Goal: Task Accomplishment & Management: Manage account settings

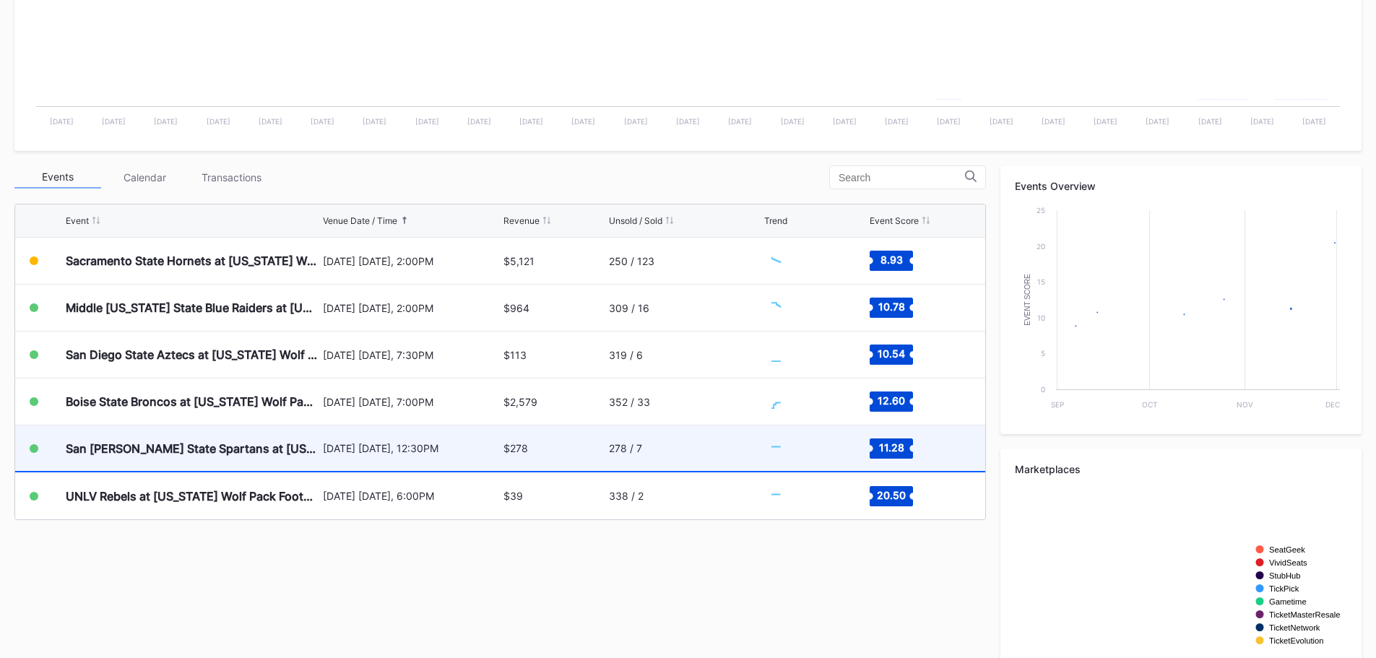
scroll to position [361, 0]
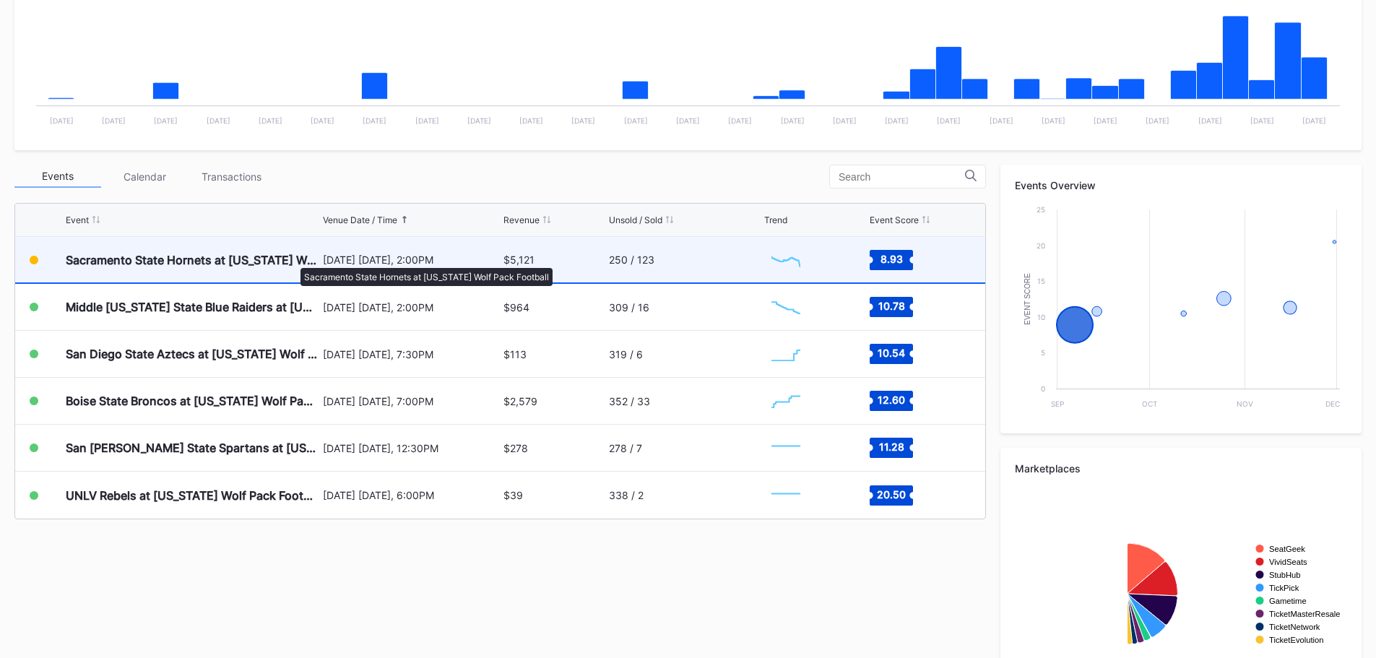
click at [293, 261] on div "Sacramento State Hornets at [US_STATE] Wolf Pack Football" at bounding box center [192, 260] width 253 height 14
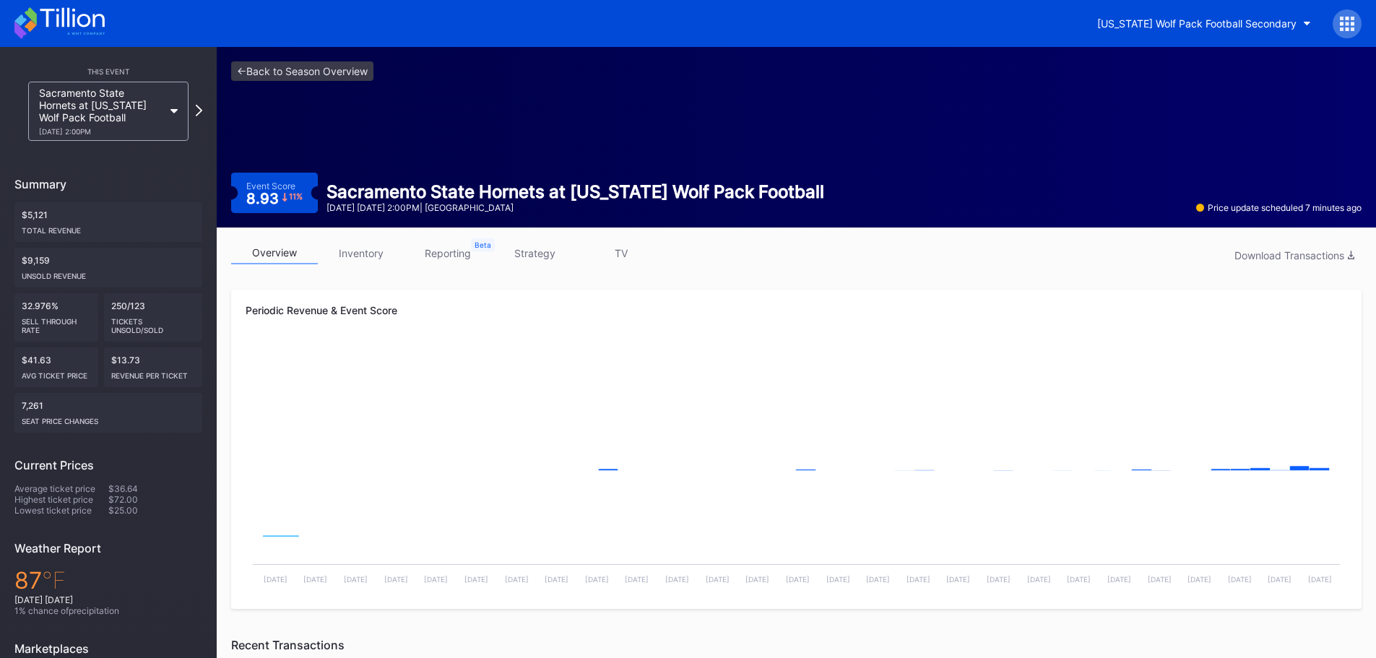
click at [360, 245] on link "inventory" at bounding box center [361, 253] width 87 height 22
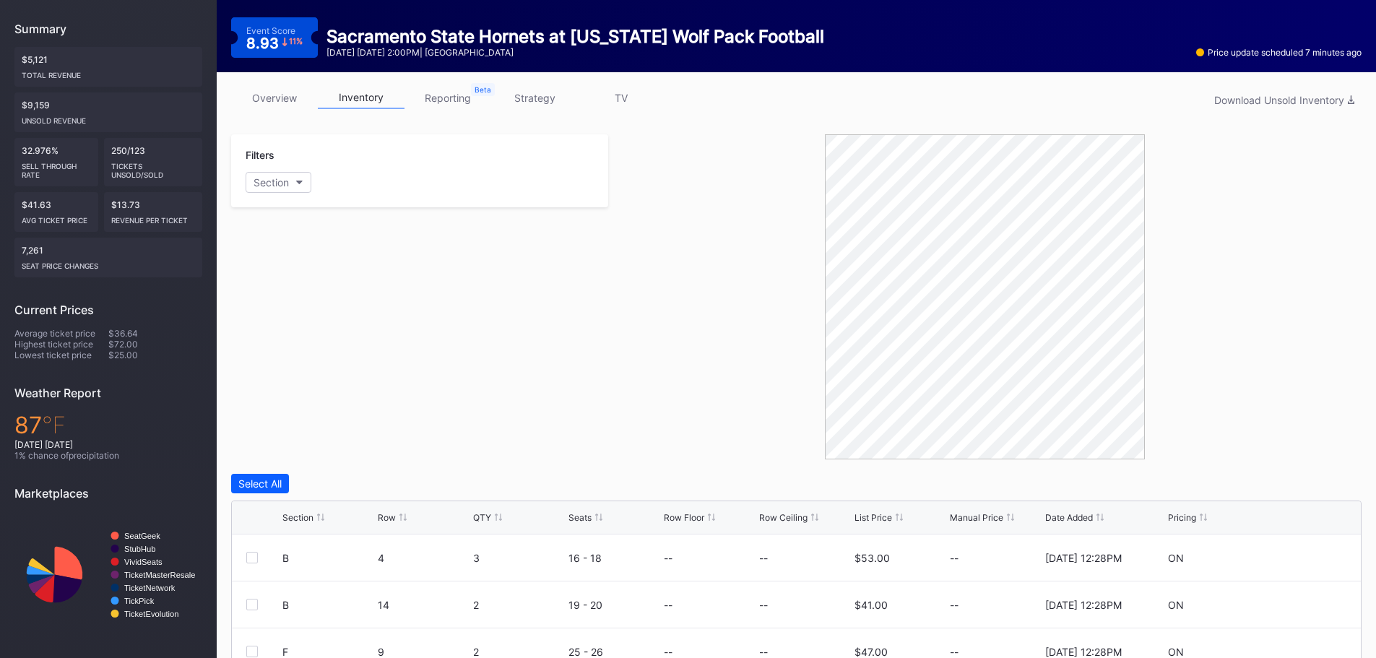
scroll to position [411, 0]
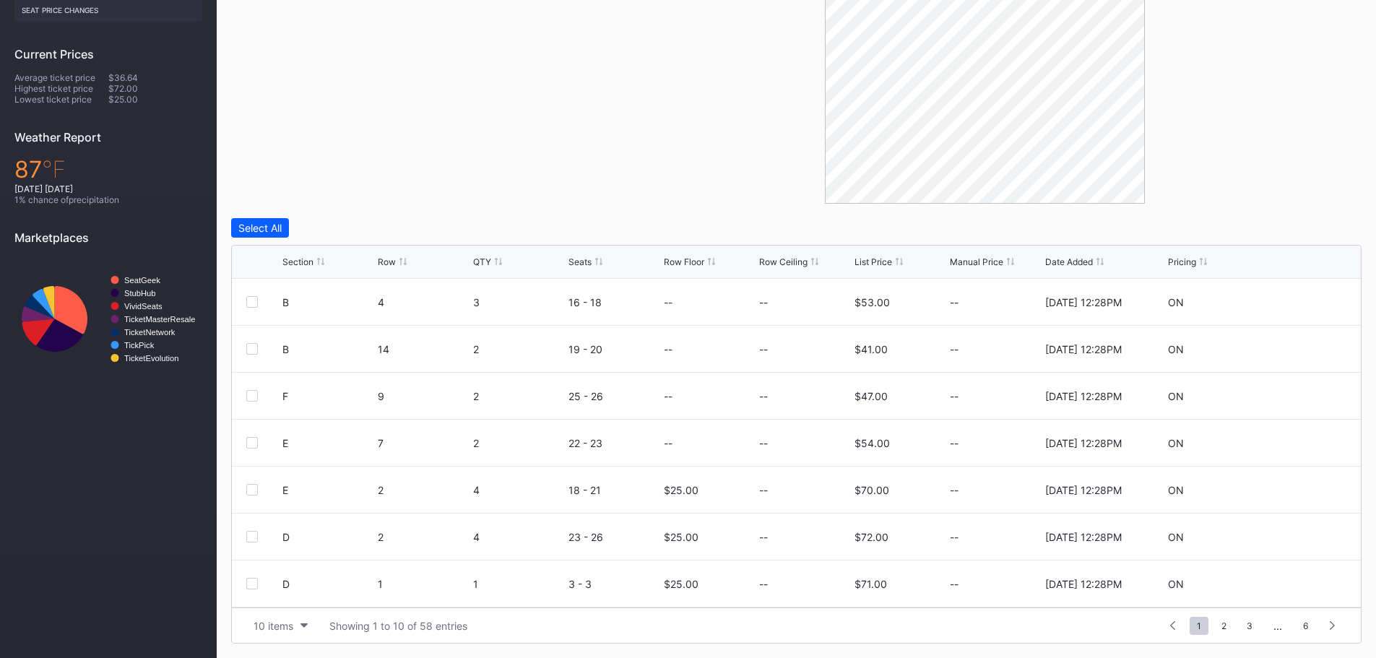
click at [888, 261] on div "List Price" at bounding box center [873, 261] width 38 height 11
click at [1297, 300] on icon at bounding box center [1302, 302] width 11 height 11
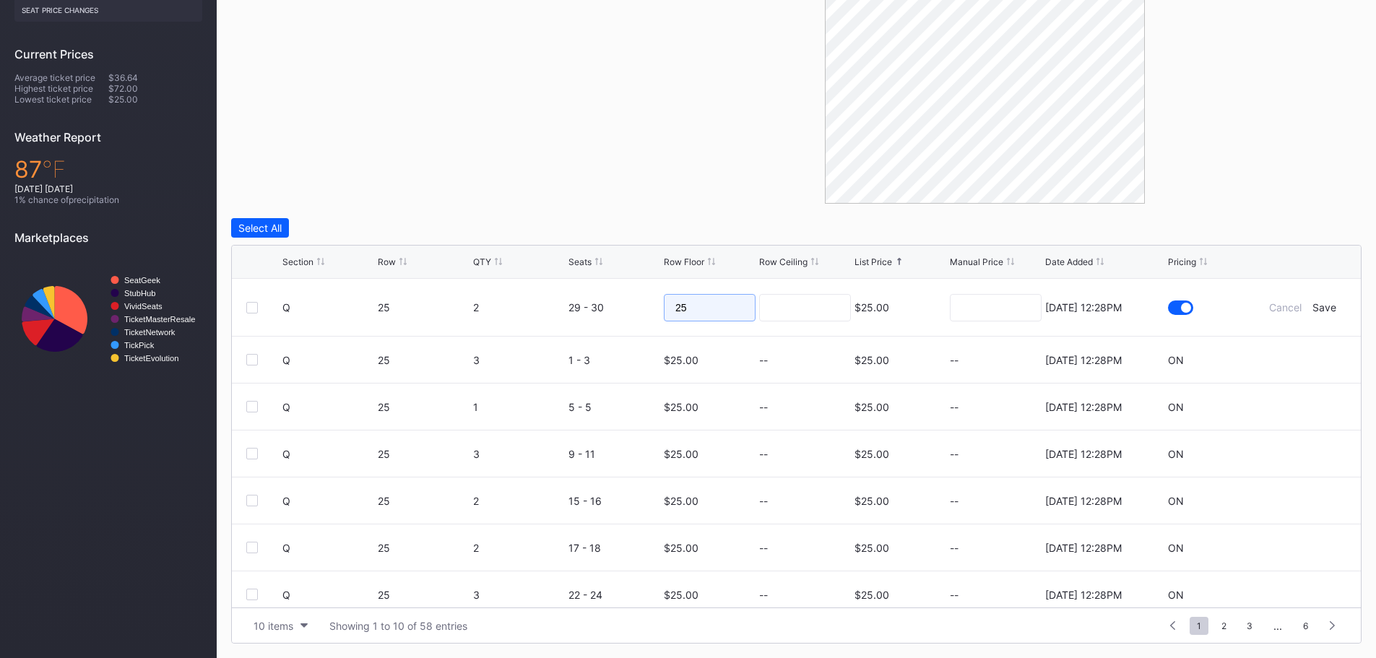
drag, startPoint x: 732, startPoint y: 304, endPoint x: 633, endPoint y: 302, distance: 98.2
click at [633, 302] on form "Q 25 2 29 - 30 25 $25.00 7/14/2025 12:28PM Cancel Save" at bounding box center [814, 307] width 1064 height 57
type input "15"
click at [1314, 305] on div "Save" at bounding box center [1324, 307] width 24 height 12
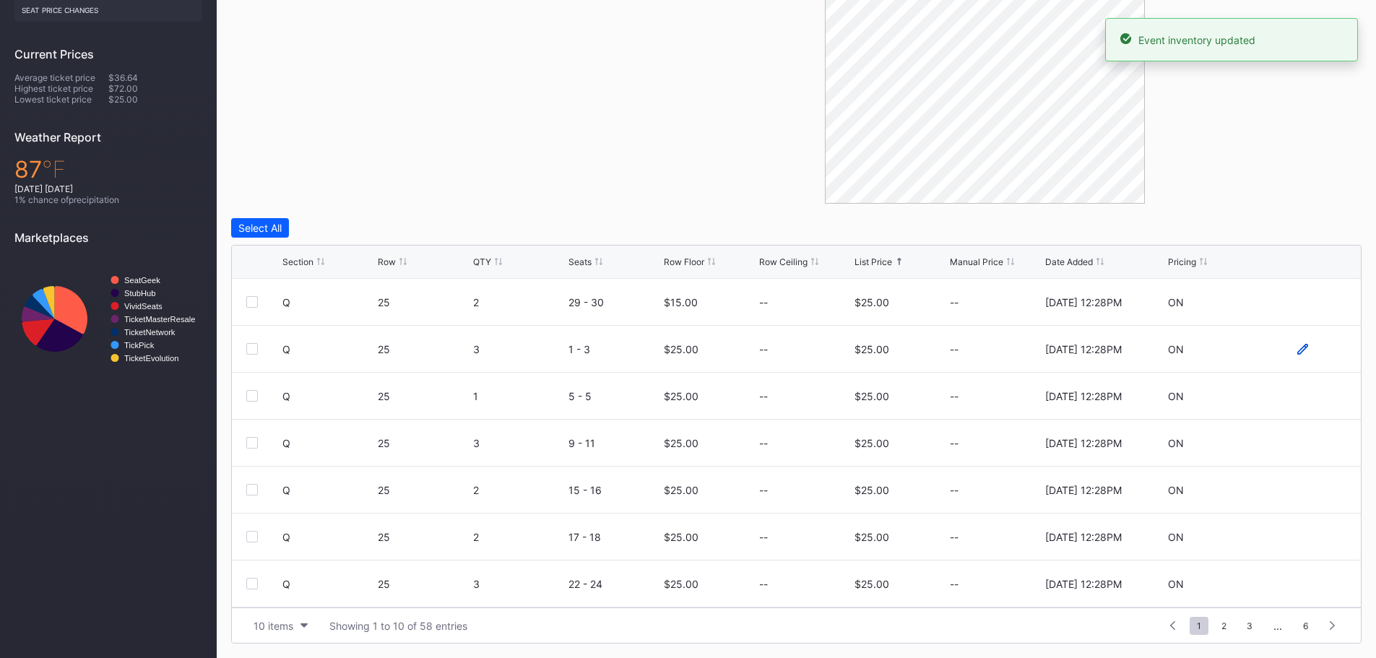
click at [1297, 349] on icon at bounding box center [1302, 348] width 11 height 11
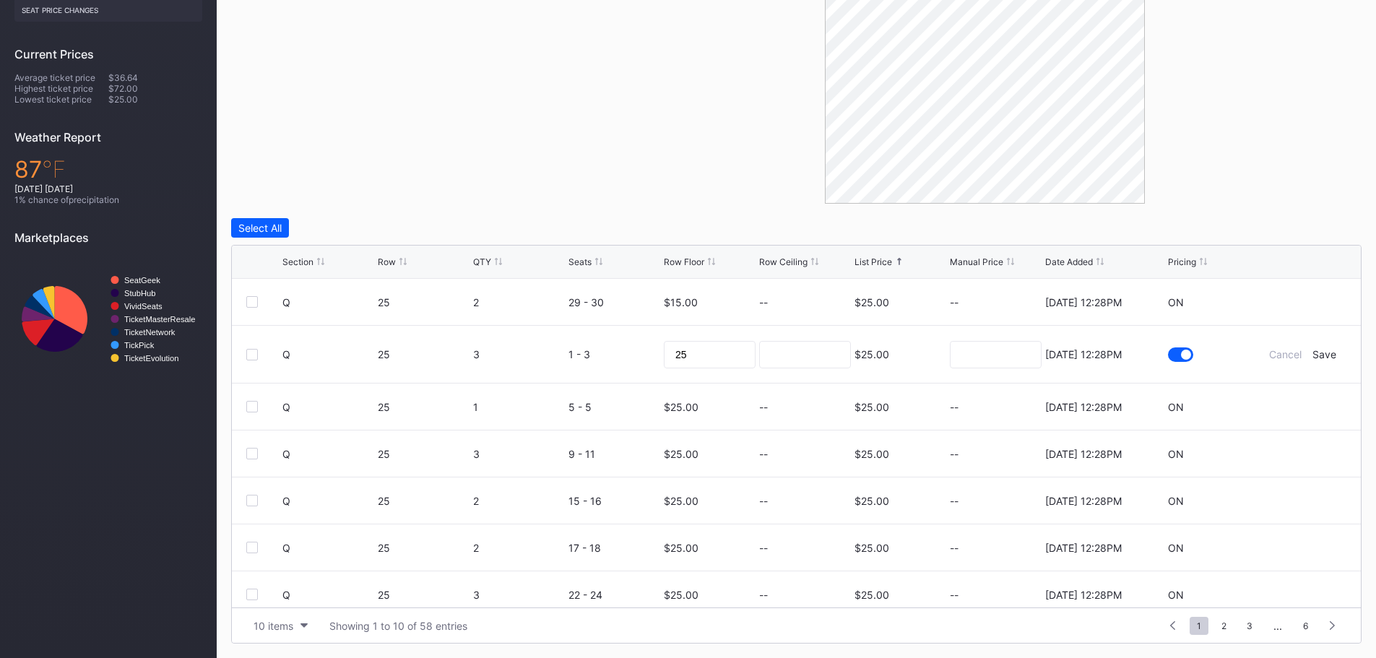
click at [1254, 186] on div at bounding box center [984, 41] width 753 height 325
click at [409, 194] on div "Filters Section" at bounding box center [419, 41] width 377 height 325
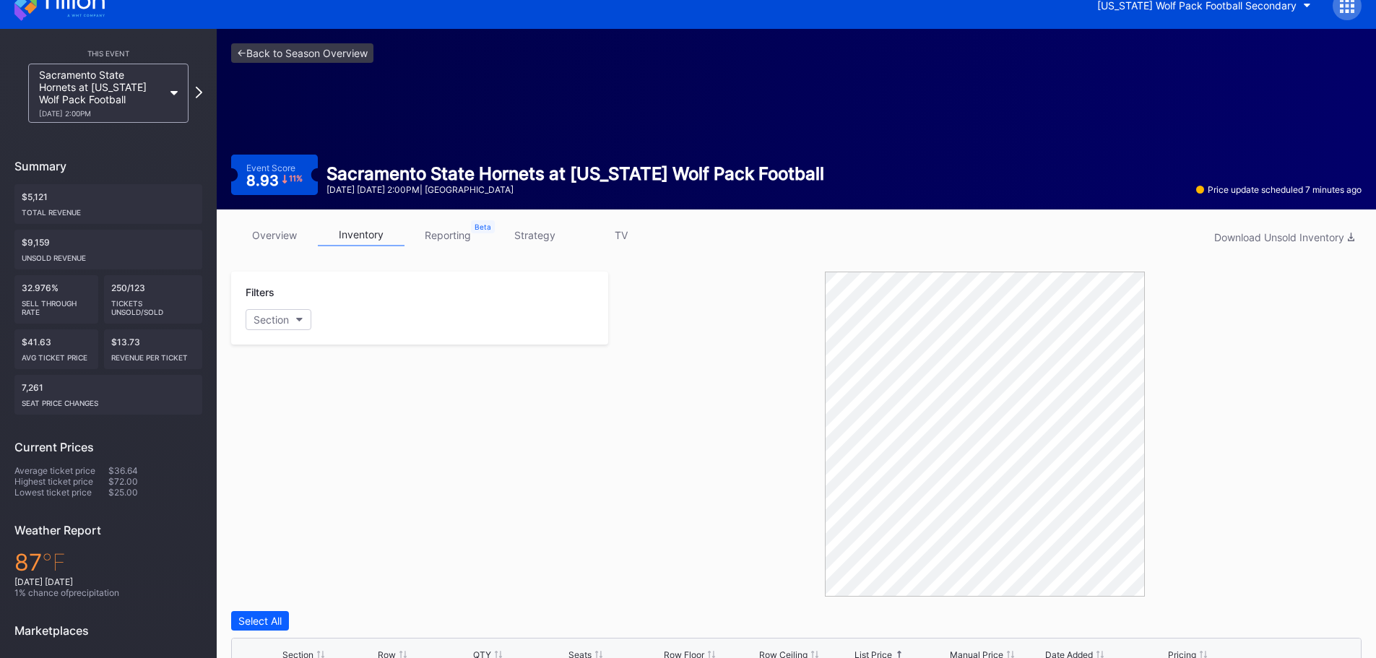
scroll to position [0, 0]
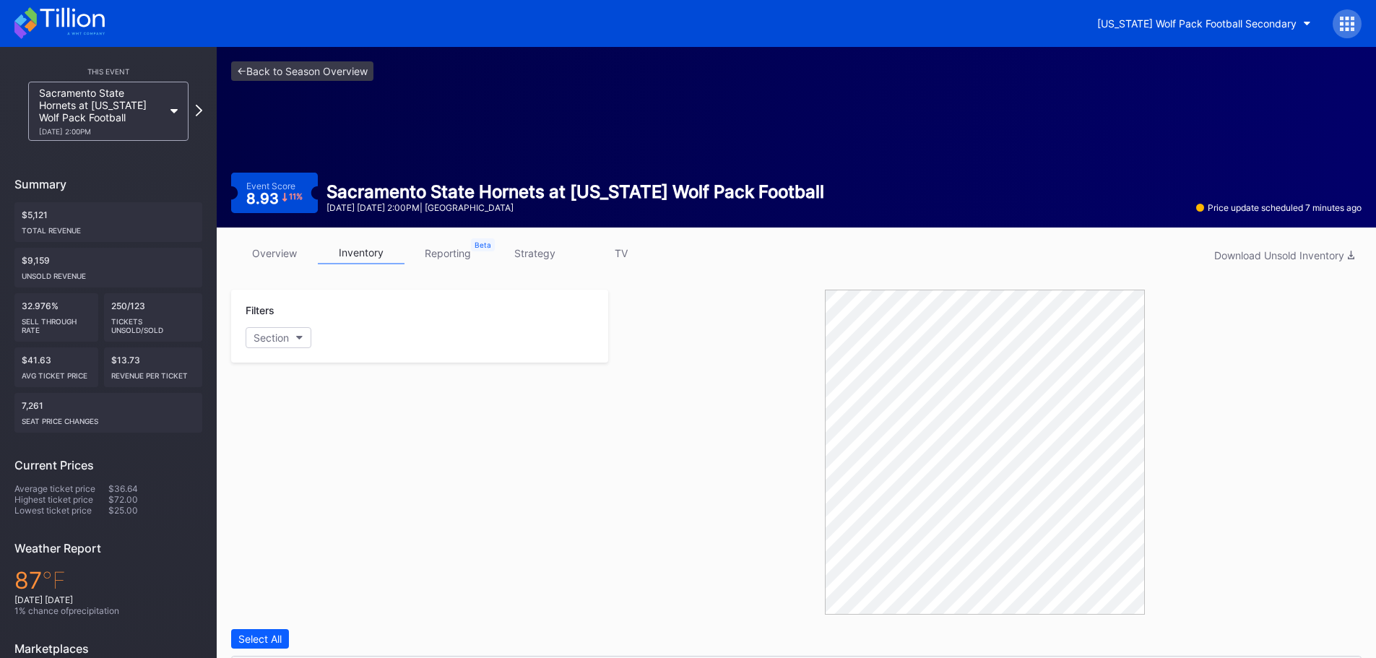
click at [83, 19] on icon at bounding box center [59, 23] width 90 height 32
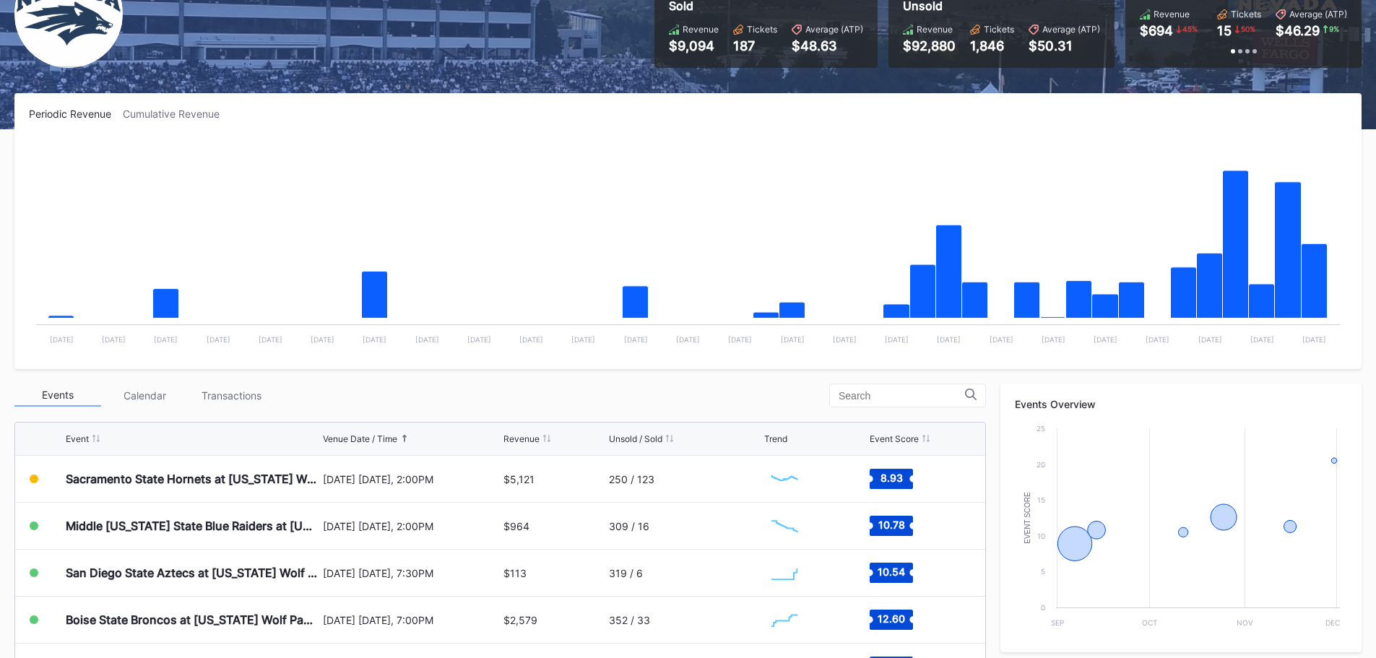
scroll to position [289, 0]
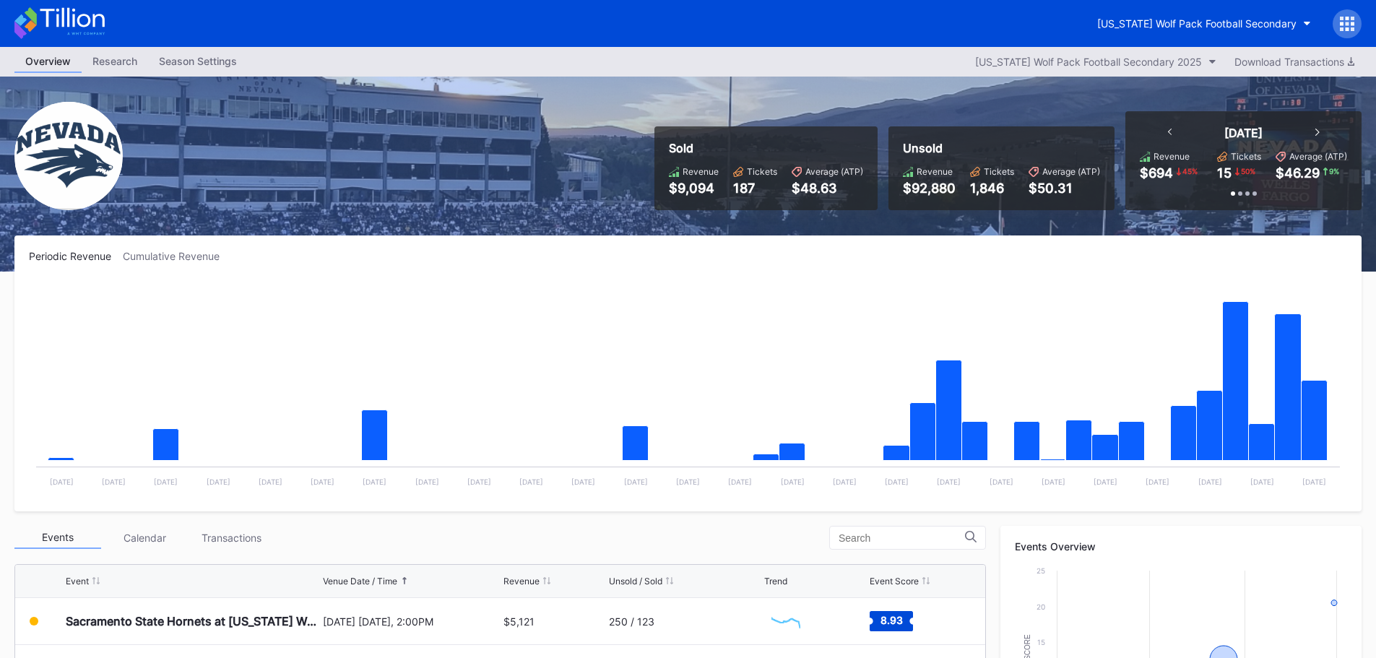
click at [71, 27] on icon at bounding box center [59, 23] width 90 height 32
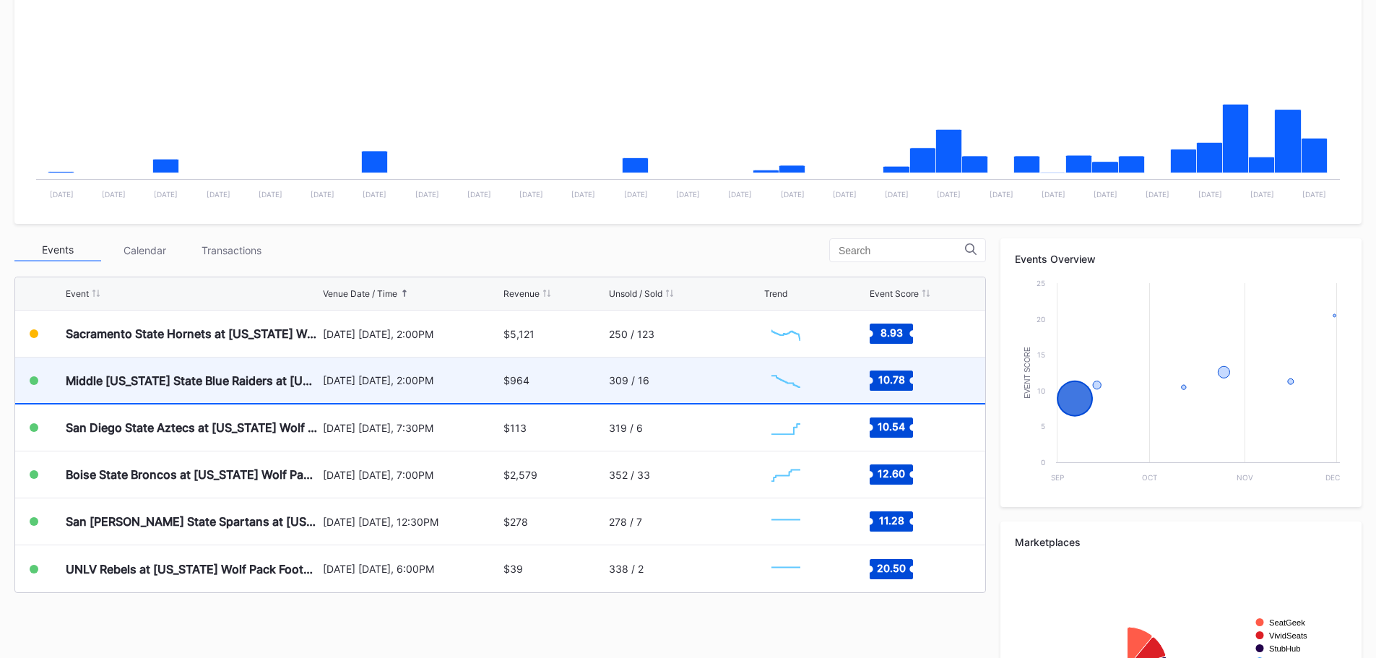
scroll to position [361, 0]
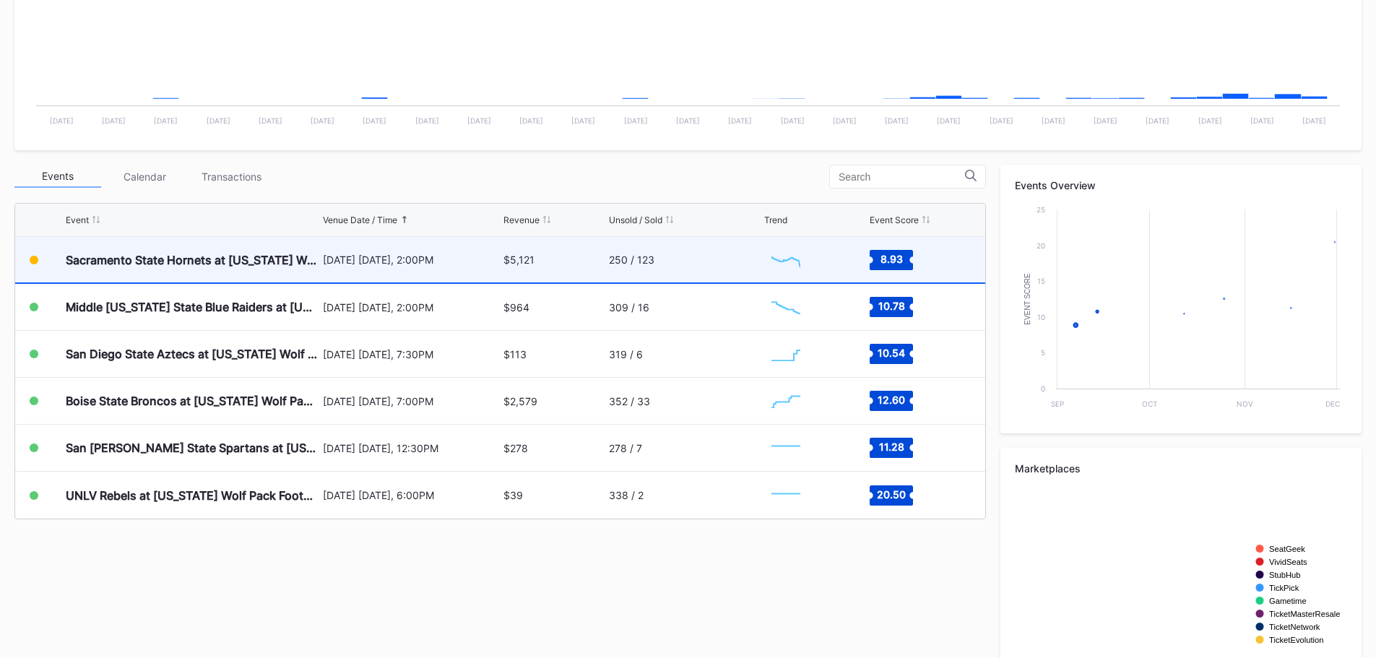
click at [493, 261] on div "[DATE] [DATE], 2:00PM" at bounding box center [412, 259] width 178 height 12
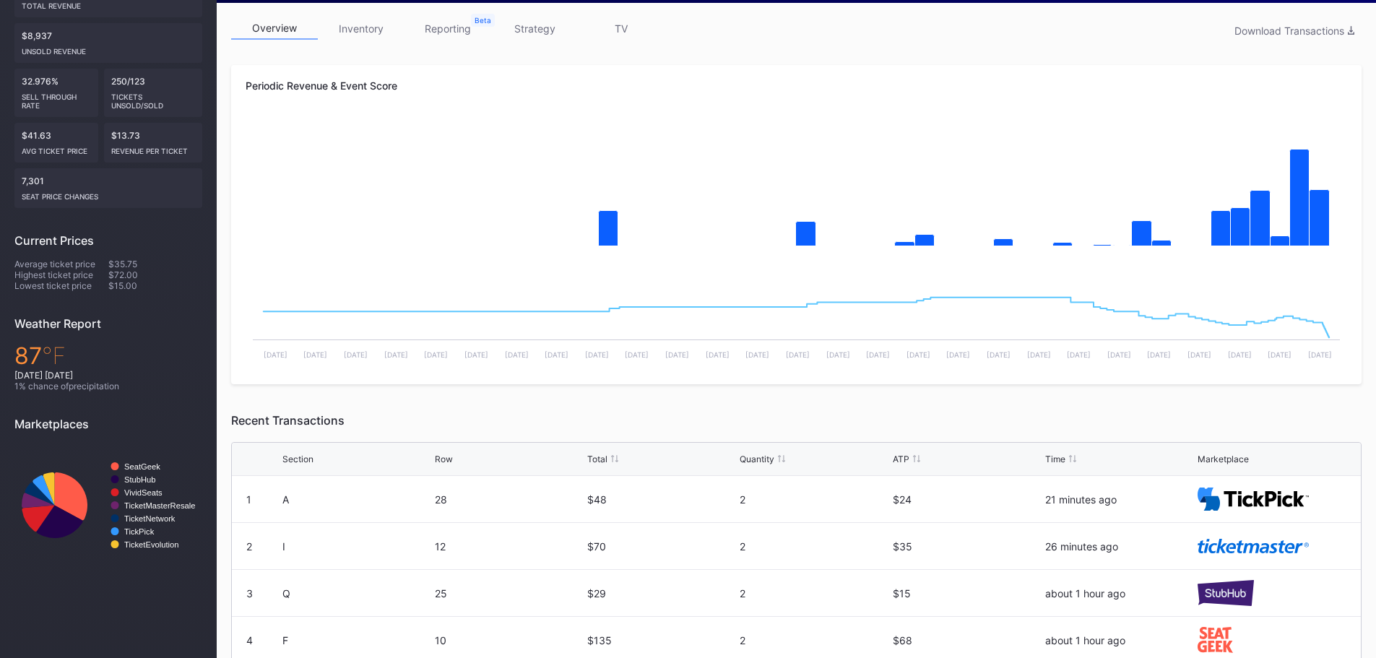
scroll to position [72, 0]
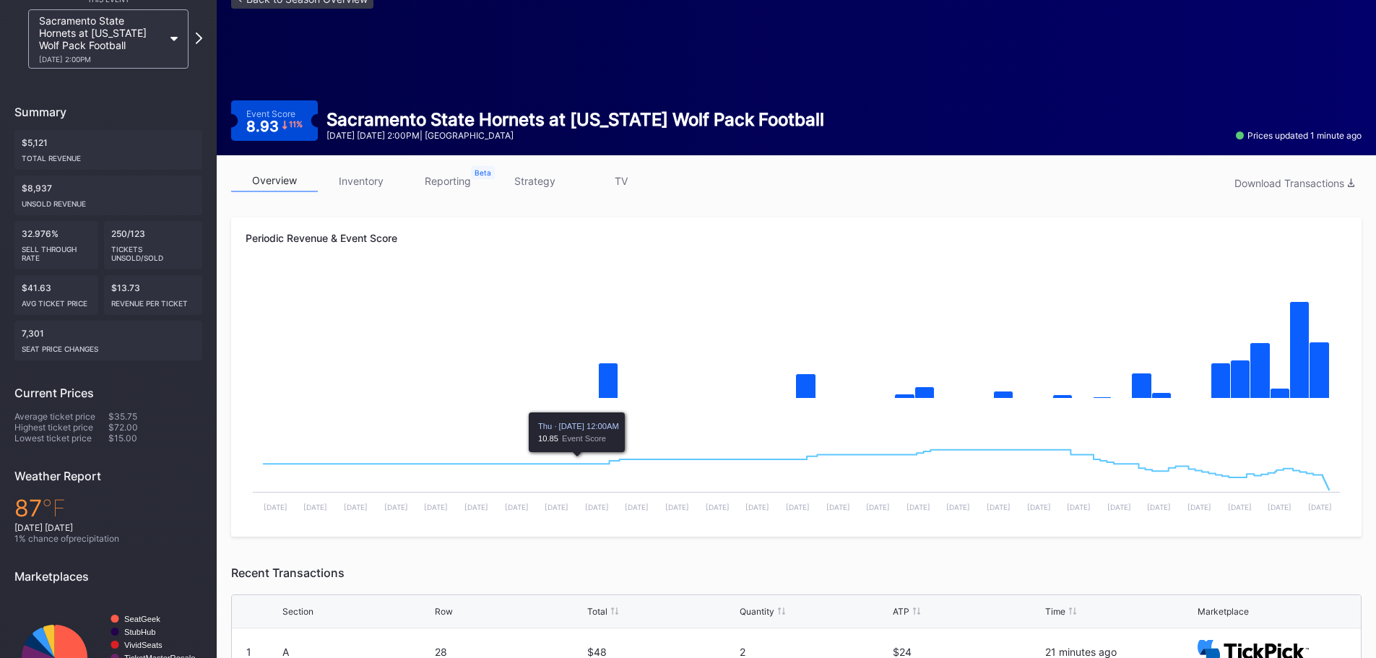
click at [367, 188] on link "inventory" at bounding box center [361, 181] width 87 height 22
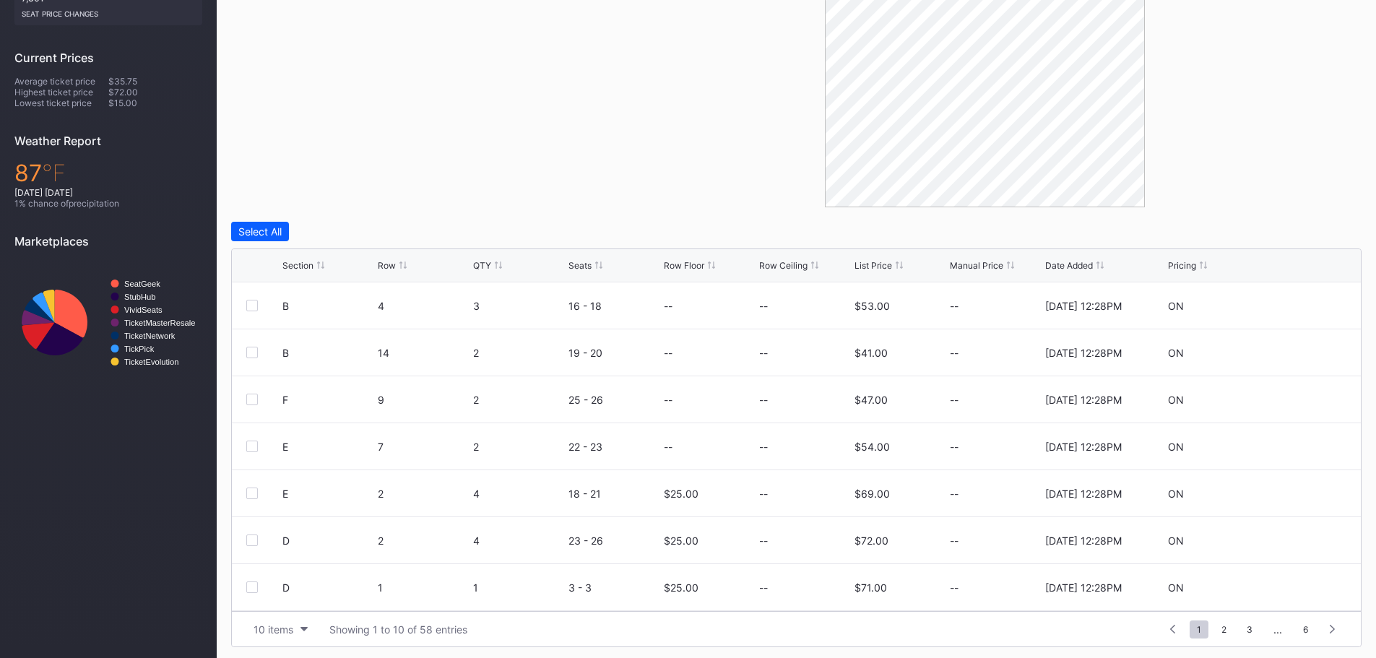
scroll to position [411, 0]
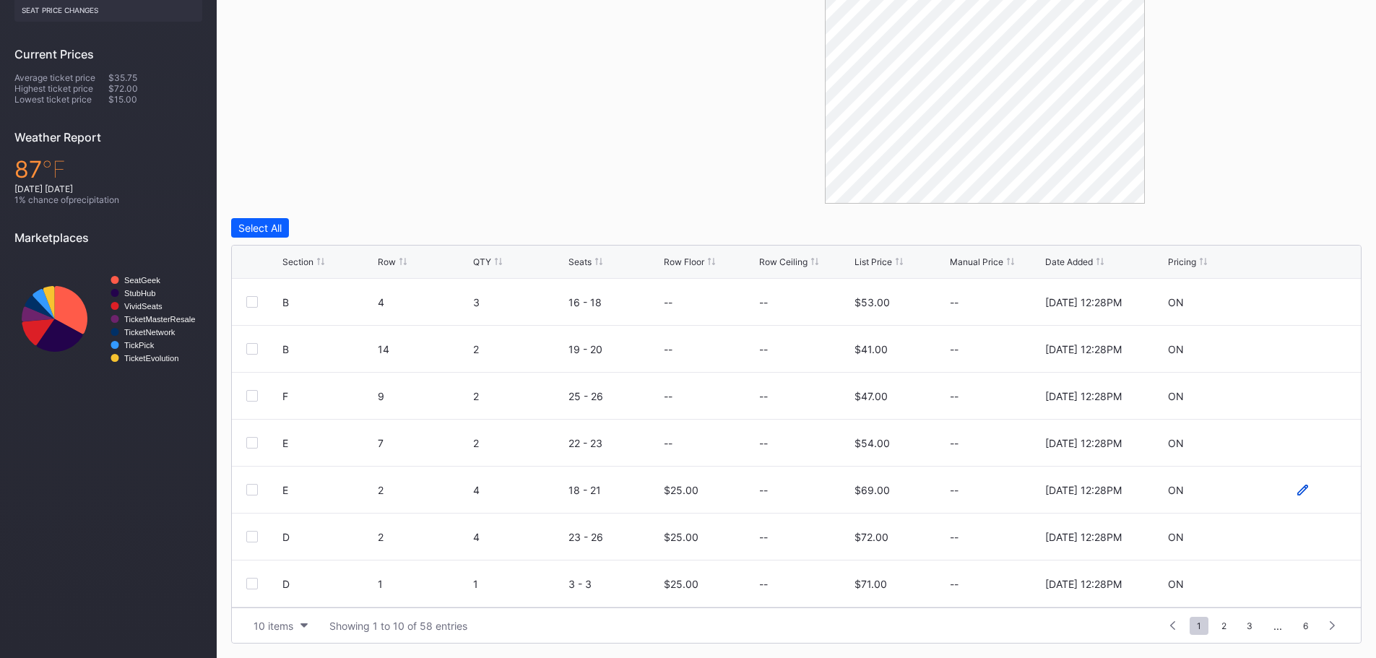
click at [1297, 490] on icon at bounding box center [1302, 489] width 11 height 11
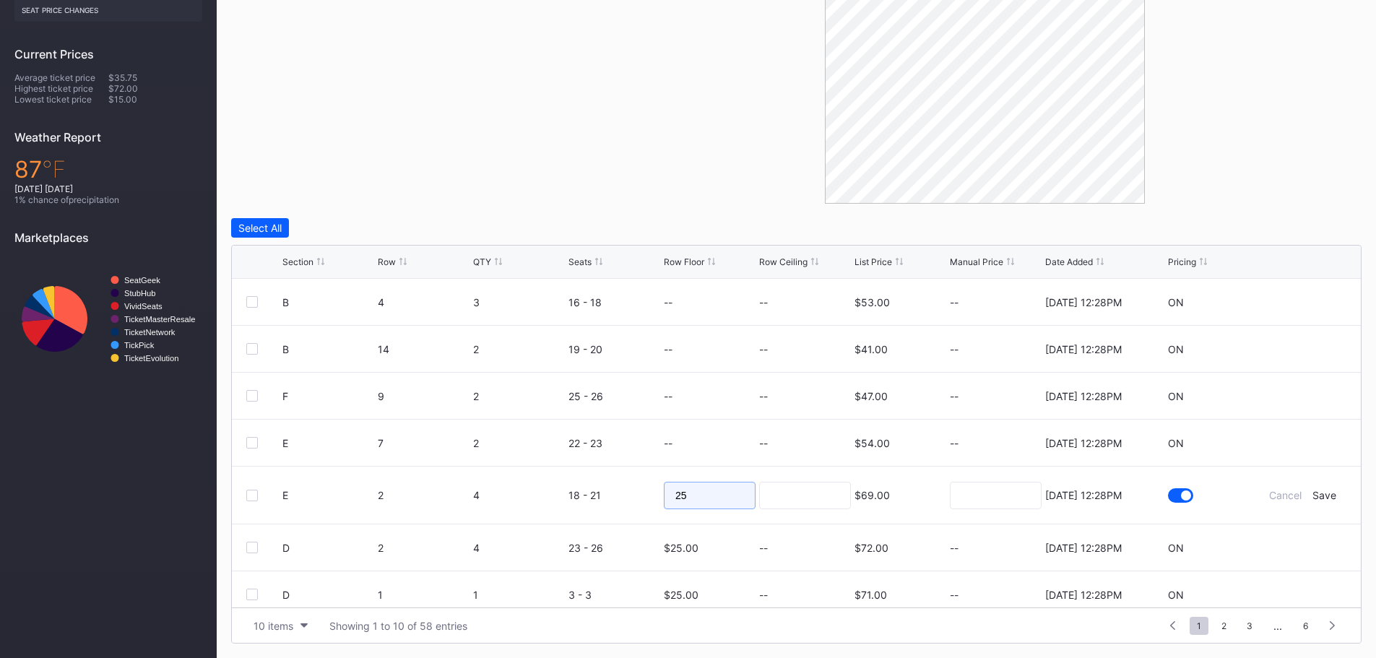
drag, startPoint x: 737, startPoint y: 495, endPoint x: 638, endPoint y: 476, distance: 100.8
click at [641, 479] on form "E 2 4 18 - 21 25 $69.00 7/14/2025 12:28PM Cancel Save" at bounding box center [814, 495] width 1064 height 57
click at [1316, 495] on div "Save" at bounding box center [1324, 495] width 24 height 12
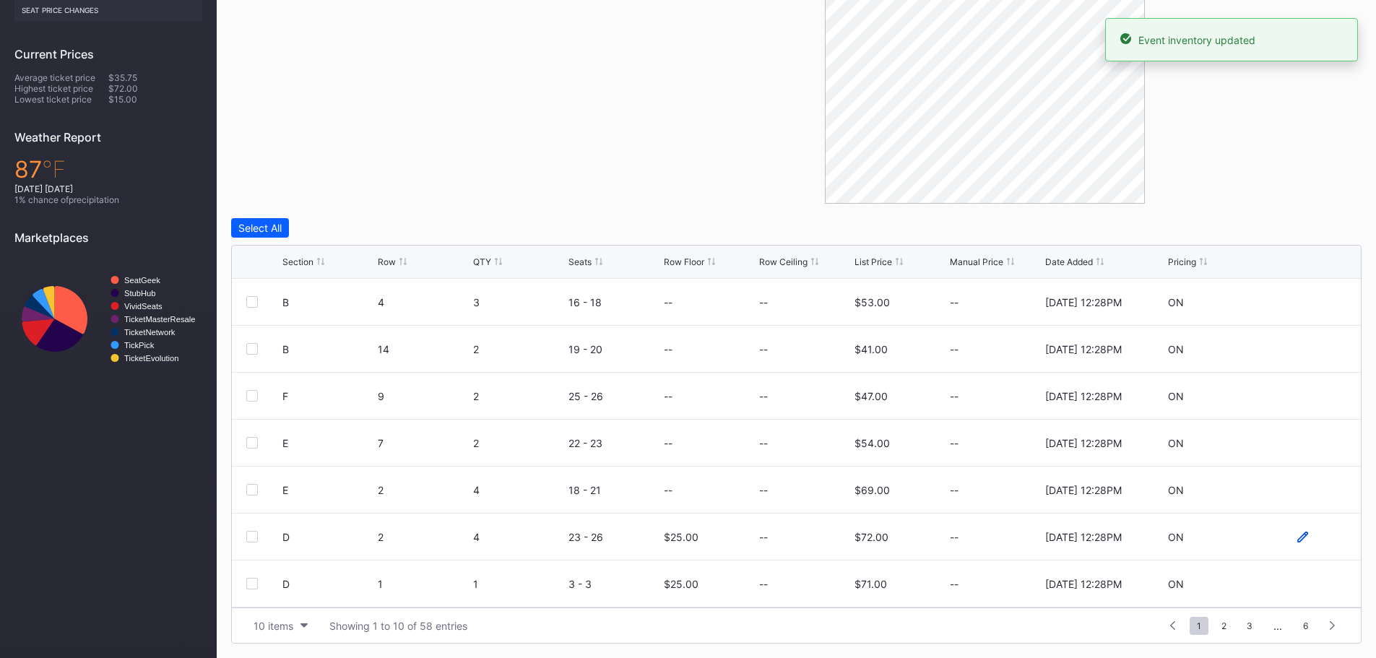
click at [1297, 537] on icon at bounding box center [1302, 537] width 11 height 11
drag, startPoint x: 698, startPoint y: 547, endPoint x: 624, endPoint y: 542, distance: 73.8
click at [624, 547] on form "D 2 4 23 - 26 25 $72.00 7/14/2025 12:28PM Cancel Save" at bounding box center [814, 541] width 1064 height 57
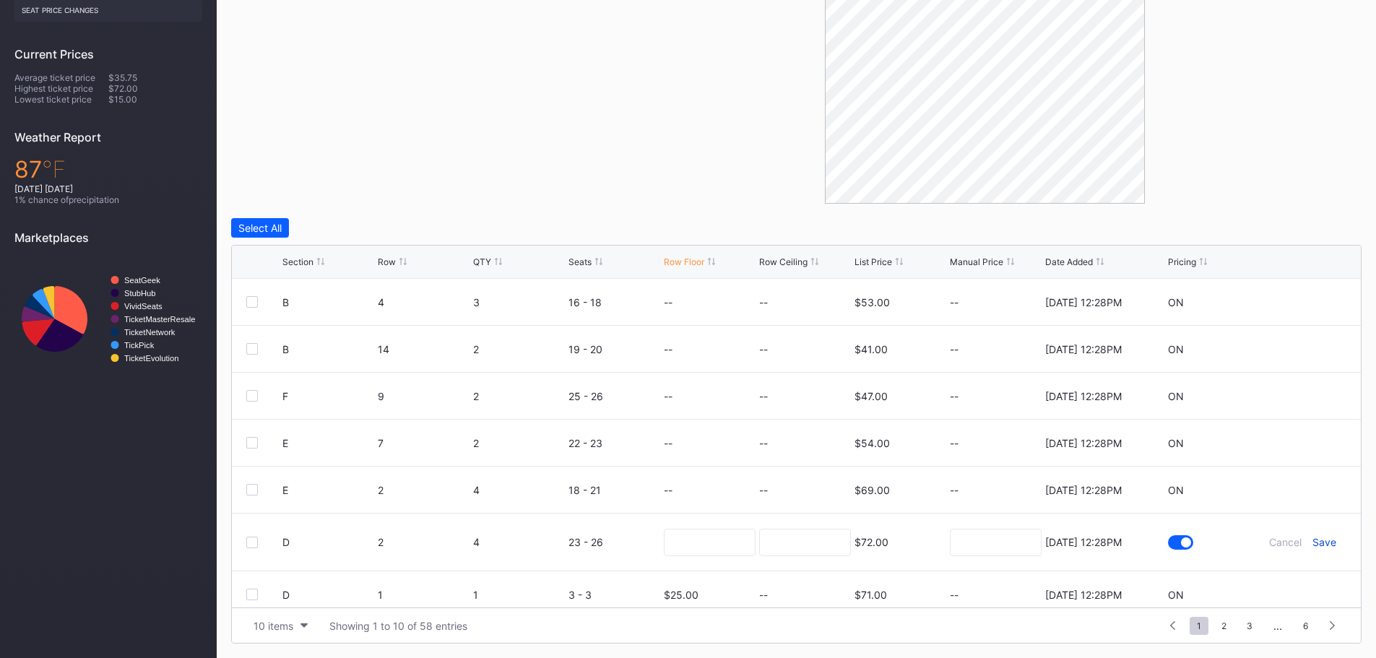
click at [1312, 539] on div "Save" at bounding box center [1324, 542] width 24 height 12
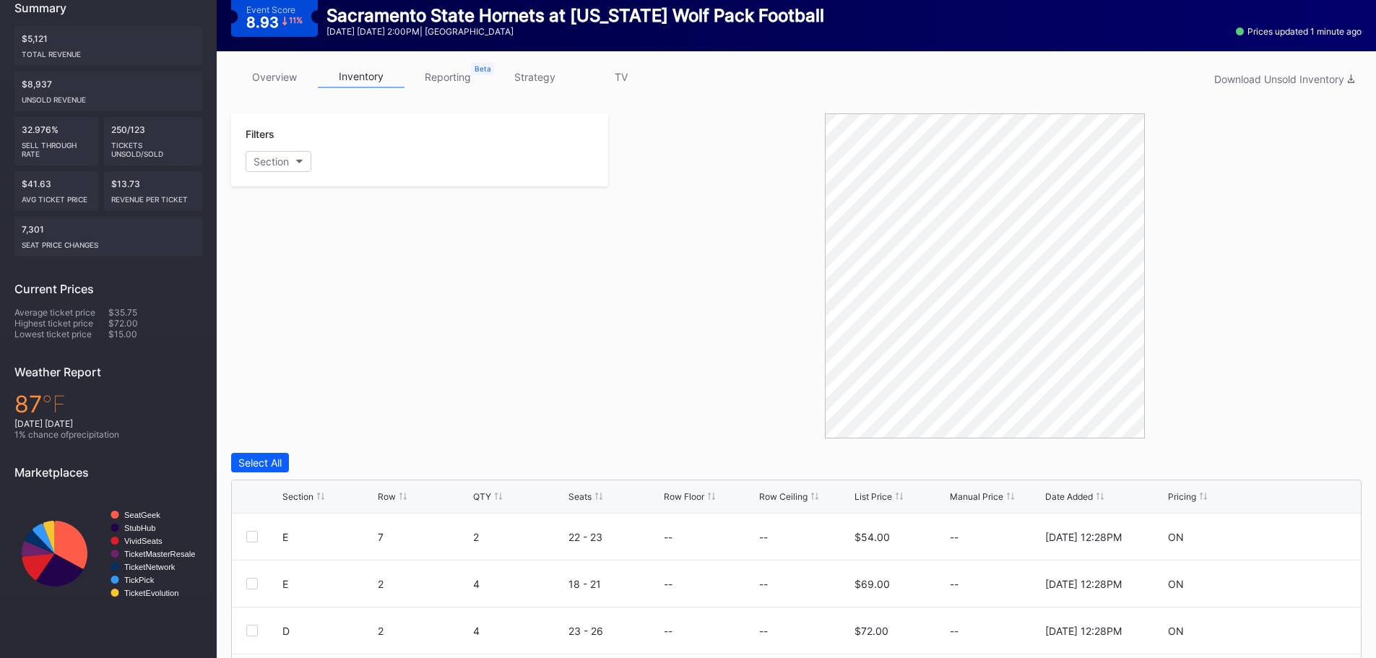
scroll to position [0, 0]
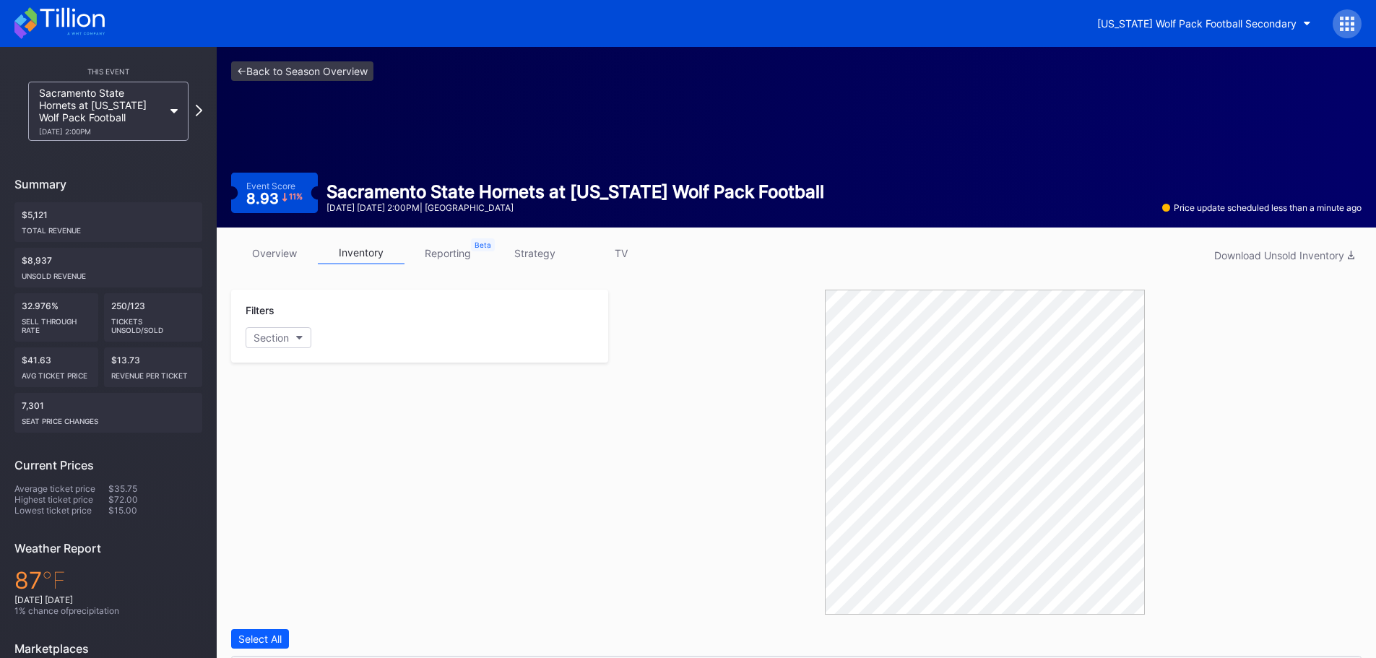
click at [52, 25] on icon at bounding box center [59, 23] width 90 height 32
